Goal: Information Seeking & Learning: Learn about a topic

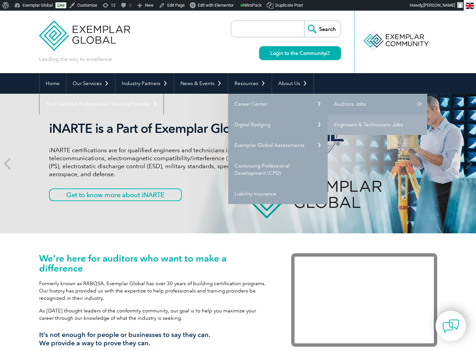
click at [347, 102] on link "Auditors Jobs" at bounding box center [378, 104] width 100 height 21
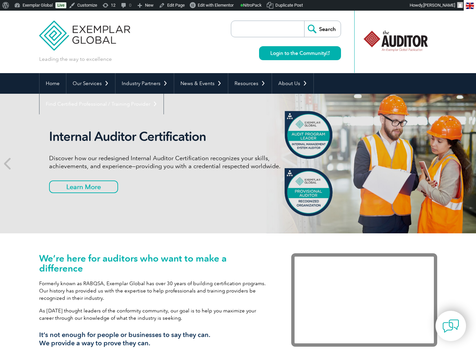
click at [269, 30] on input "search" at bounding box center [270, 29] width 70 height 16
type input "2025 expo"
click at [332, 31] on input "Search" at bounding box center [322, 29] width 37 height 16
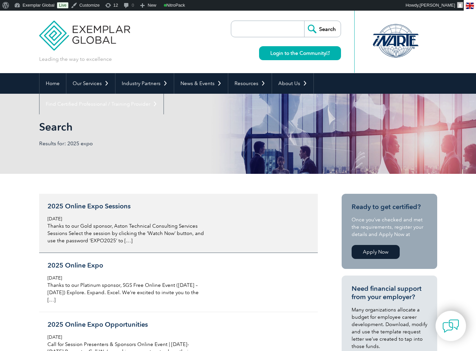
click at [113, 206] on h3 "2025 Online Expo Sessions" at bounding box center [125, 206] width 157 height 8
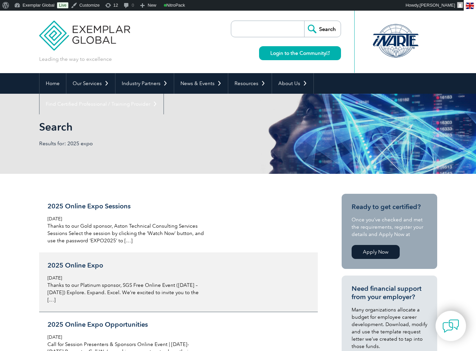
click at [86, 270] on div "2025 Online Expo Wednesday, March 12th, 2025 Thanks to our Platinum sponsor, SG…" at bounding box center [125, 282] width 157 height 42
